Goal: Information Seeking & Learning: Learn about a topic

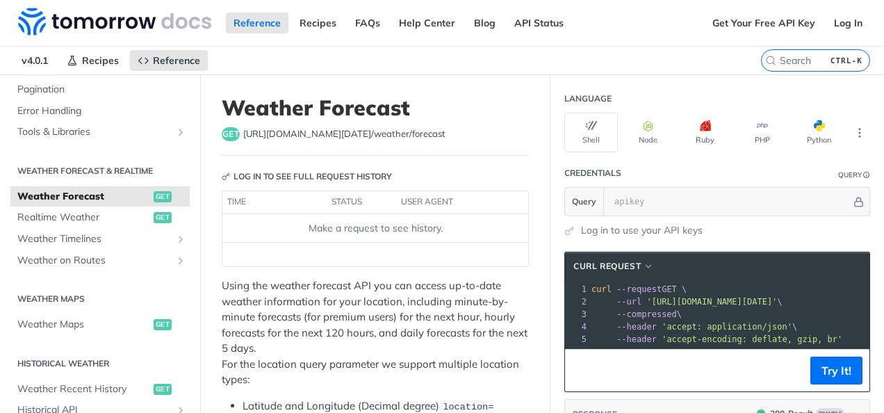
scroll to position [222, 0]
click at [68, 209] on span "Realtime Weather" at bounding box center [83, 216] width 133 height 14
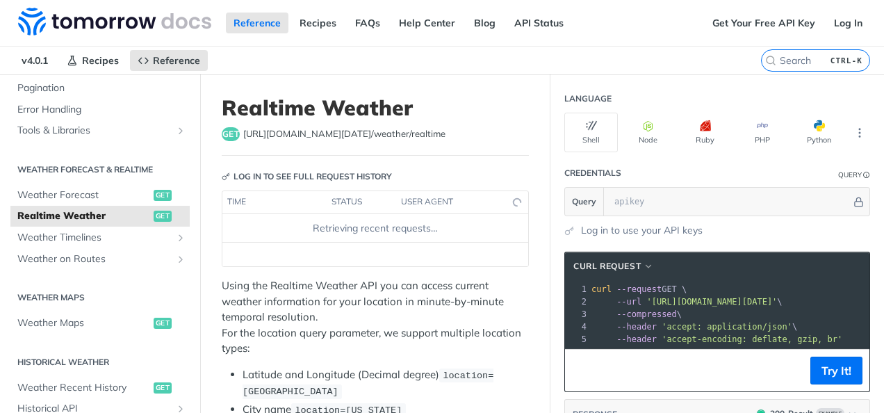
click at [315, 328] on p "Using the Realtime Weather API you can access current weather information for y…" at bounding box center [375, 317] width 307 height 79
click at [113, 195] on span "Weather Forecast" at bounding box center [83, 195] width 133 height 14
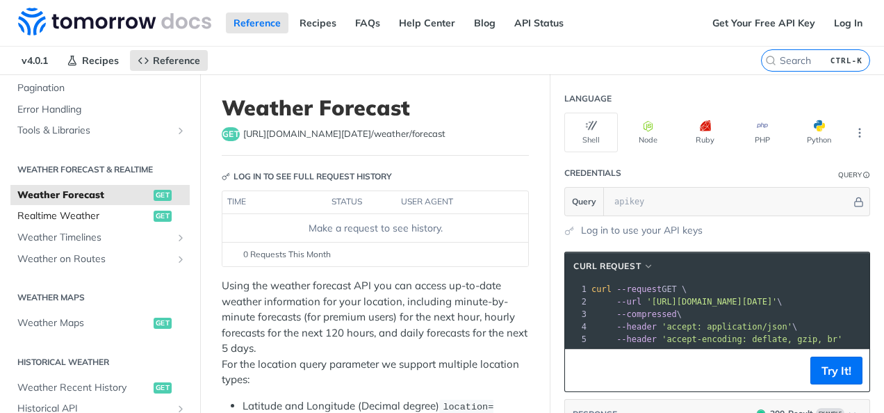
drag, startPoint x: 113, startPoint y: 195, endPoint x: 113, endPoint y: 213, distance: 18.1
click at [113, 213] on ul "Weather Forecast get Realtime Weather get Weather Timelines Retrieve Timelines …" at bounding box center [99, 226] width 179 height 85
click at [122, 215] on span "Realtime Weather" at bounding box center [83, 216] width 133 height 14
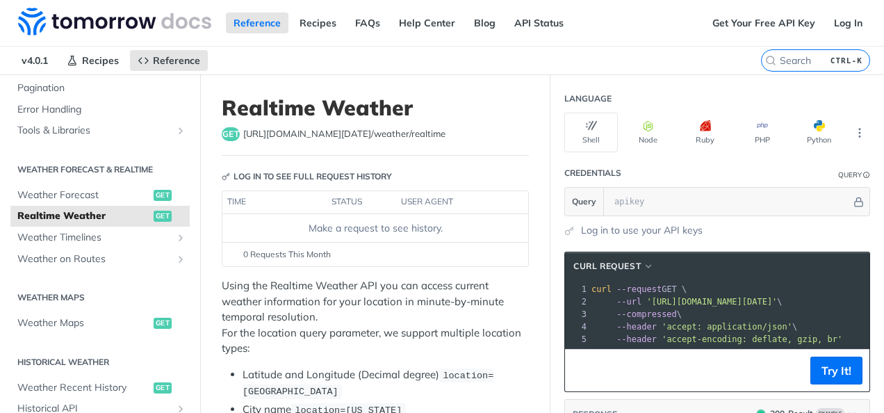
click at [429, 289] on p "Using the Realtime Weather API you can access current weather information for y…" at bounding box center [375, 317] width 307 height 79
